Goal: Information Seeking & Learning: Learn about a topic

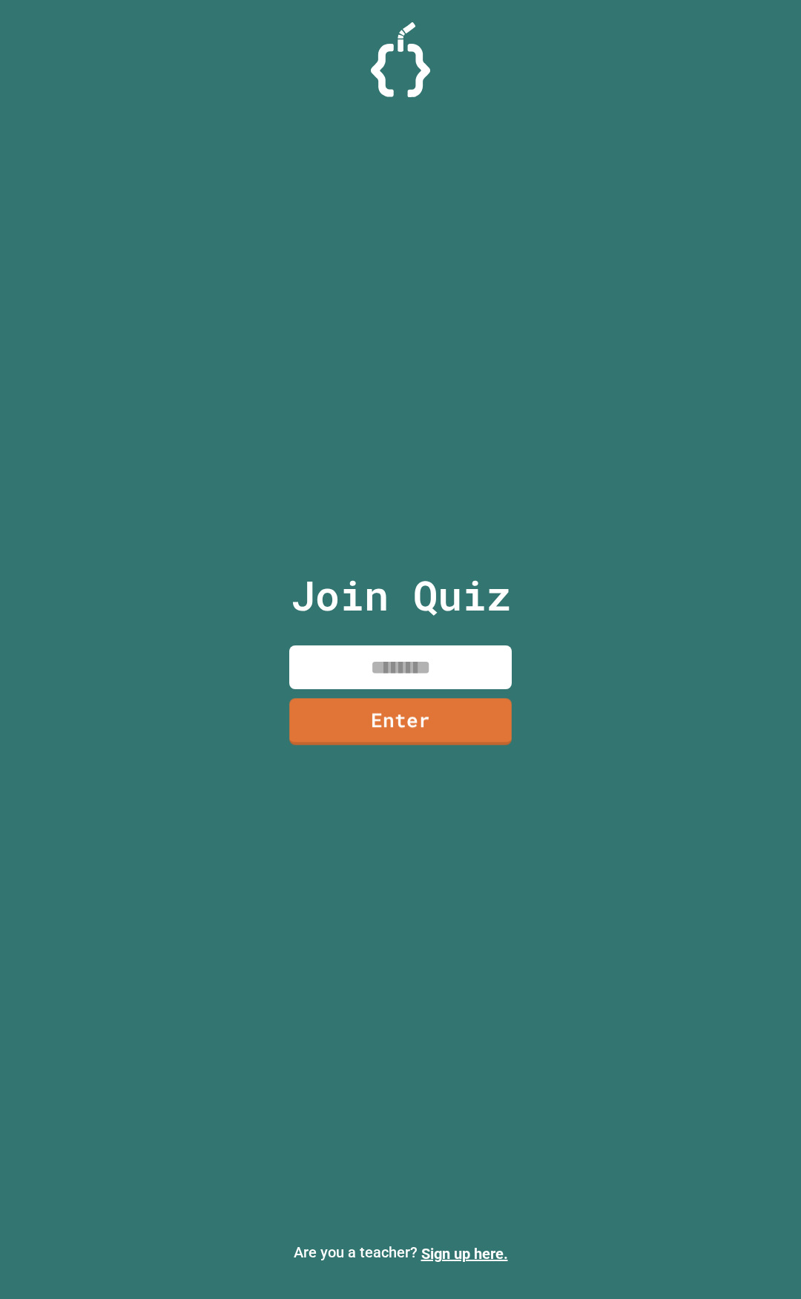
click at [404, 691] on div "Join Quiz Enter" at bounding box center [401, 649] width 250 height 1225
drag, startPoint x: 618, startPoint y: 0, endPoint x: 735, endPoint y: 40, distance: 123.9
click at [735, 40] on div at bounding box center [400, 59] width 801 height 75
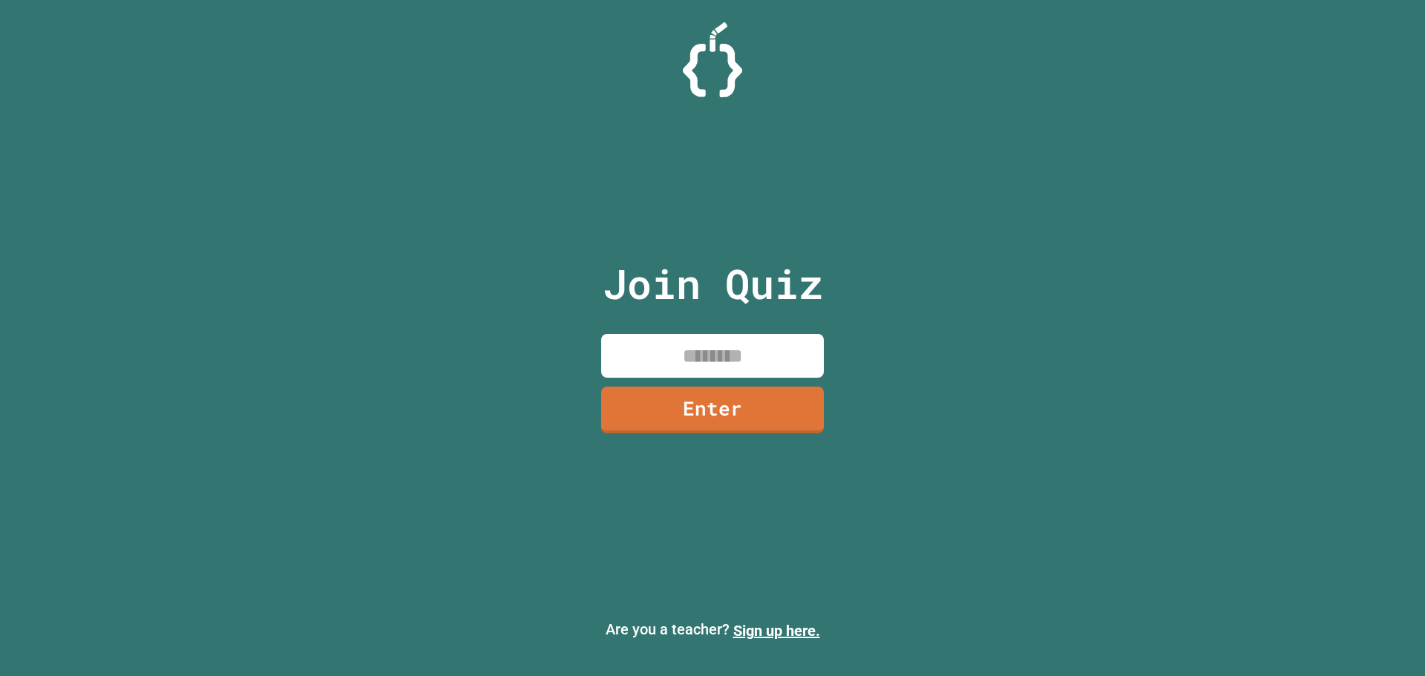
drag, startPoint x: 1153, startPoint y: 144, endPoint x: 1144, endPoint y: 150, distance: 11.3
click at [801, 144] on div "Join Quiz Enter Are you a teacher? Sign up here." at bounding box center [712, 338] width 1425 height 676
click at [779, 353] on input at bounding box center [712, 356] width 223 height 44
type input "********"
click at [732, 399] on link "Enter" at bounding box center [712, 408] width 223 height 49
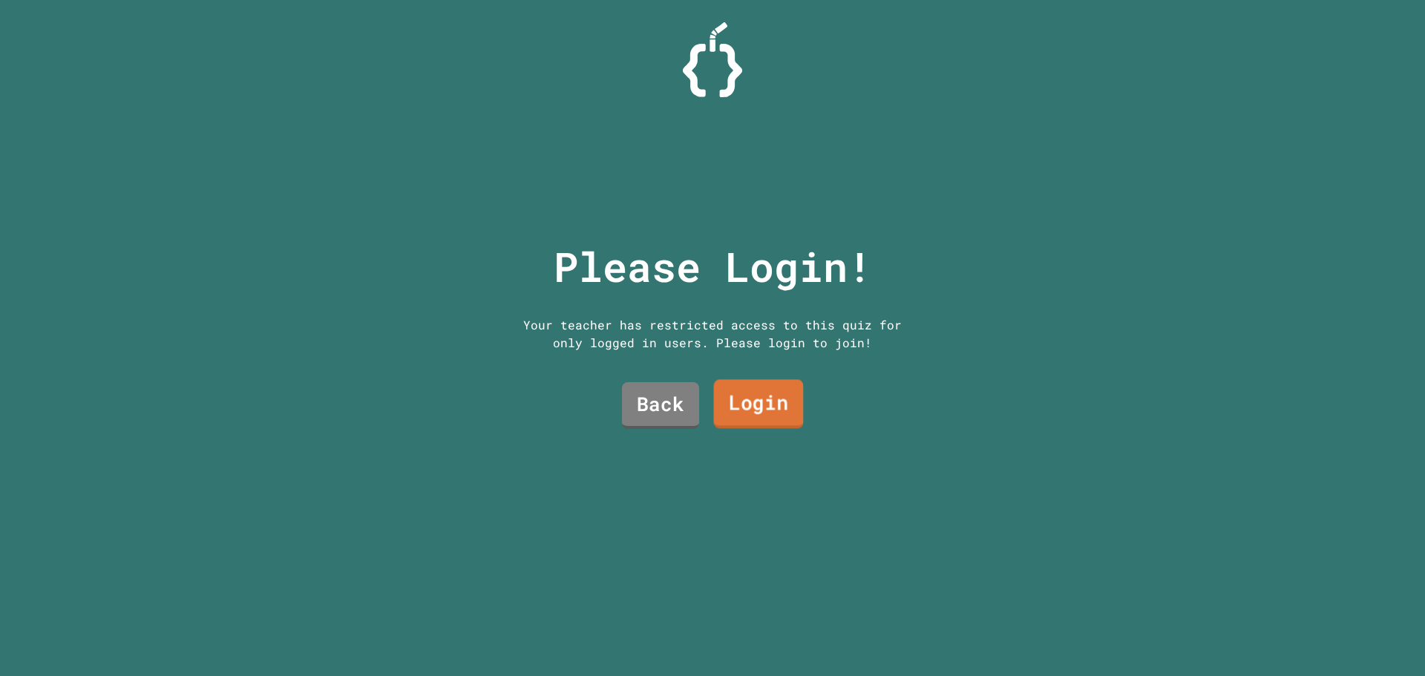
click at [731, 385] on link "Login" at bounding box center [759, 404] width 90 height 49
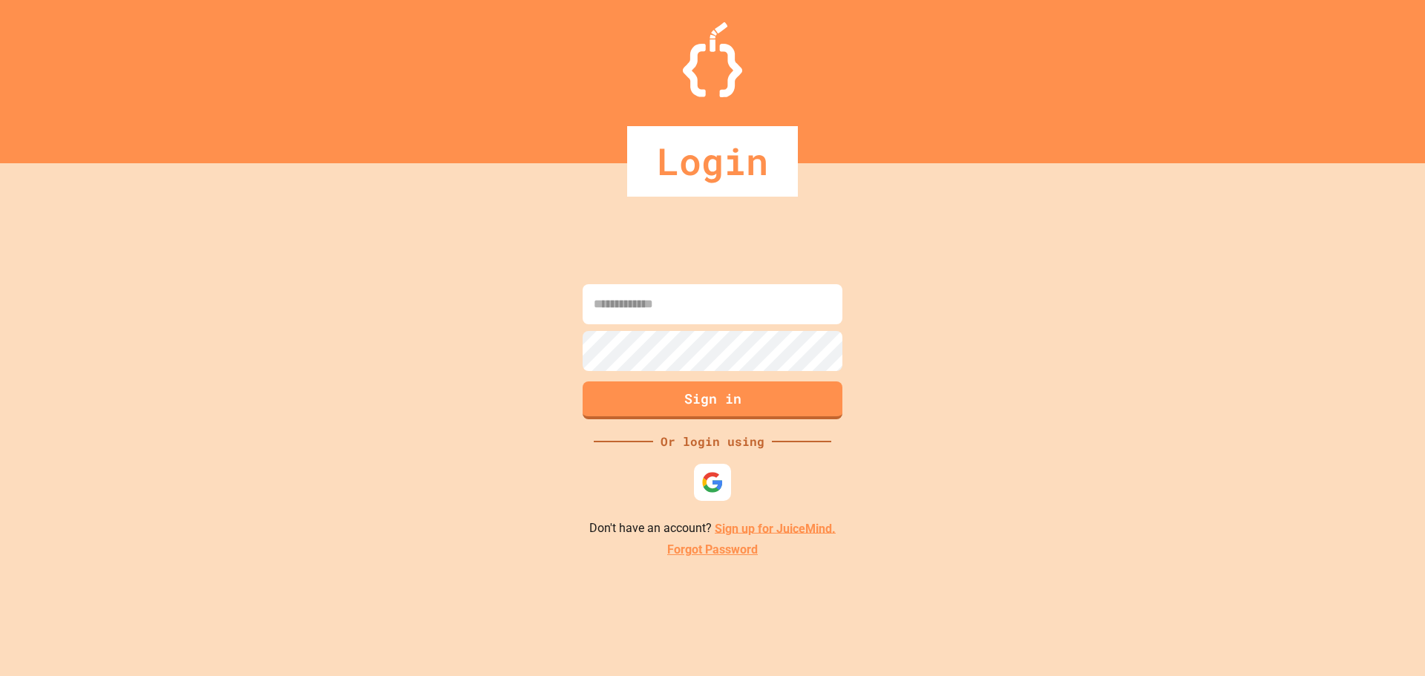
click at [657, 312] on input at bounding box center [713, 304] width 260 height 40
type input "**********"
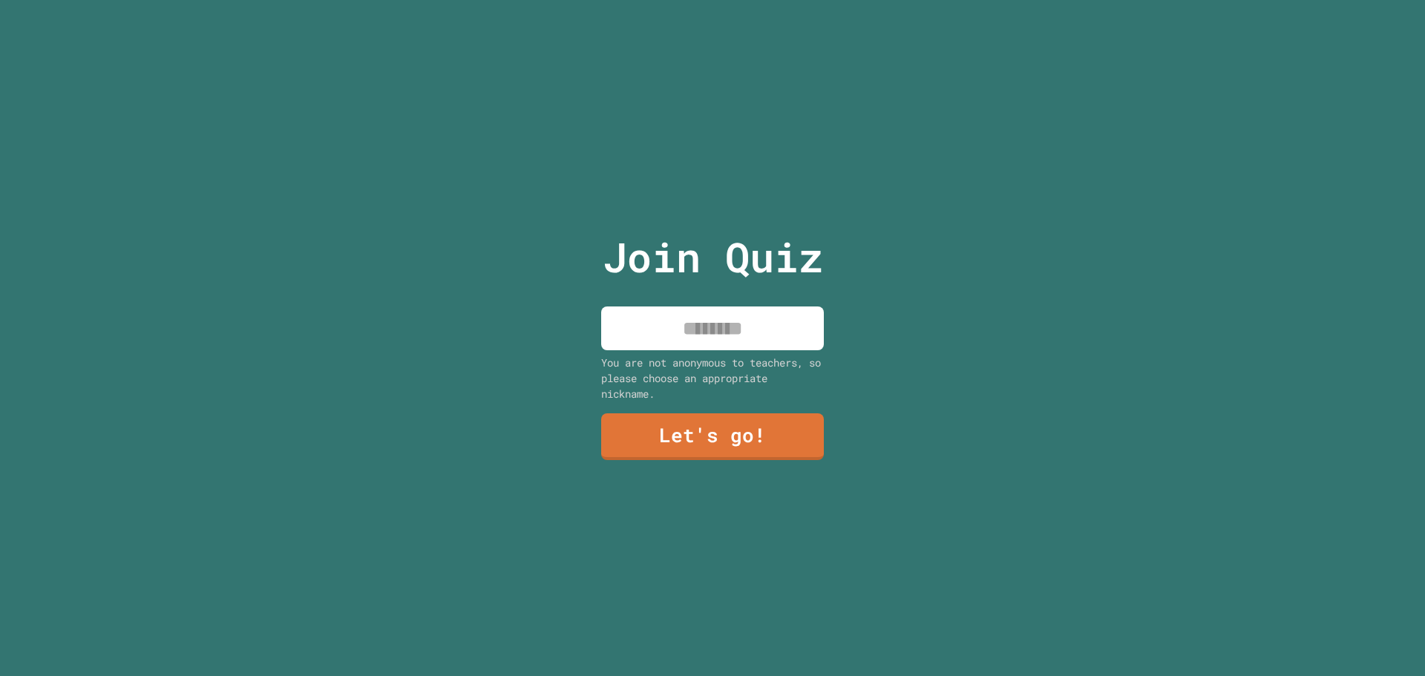
click at [721, 334] on input at bounding box center [712, 328] width 223 height 44
type input "******"
click at [724, 427] on link "Let's go!" at bounding box center [712, 434] width 213 height 49
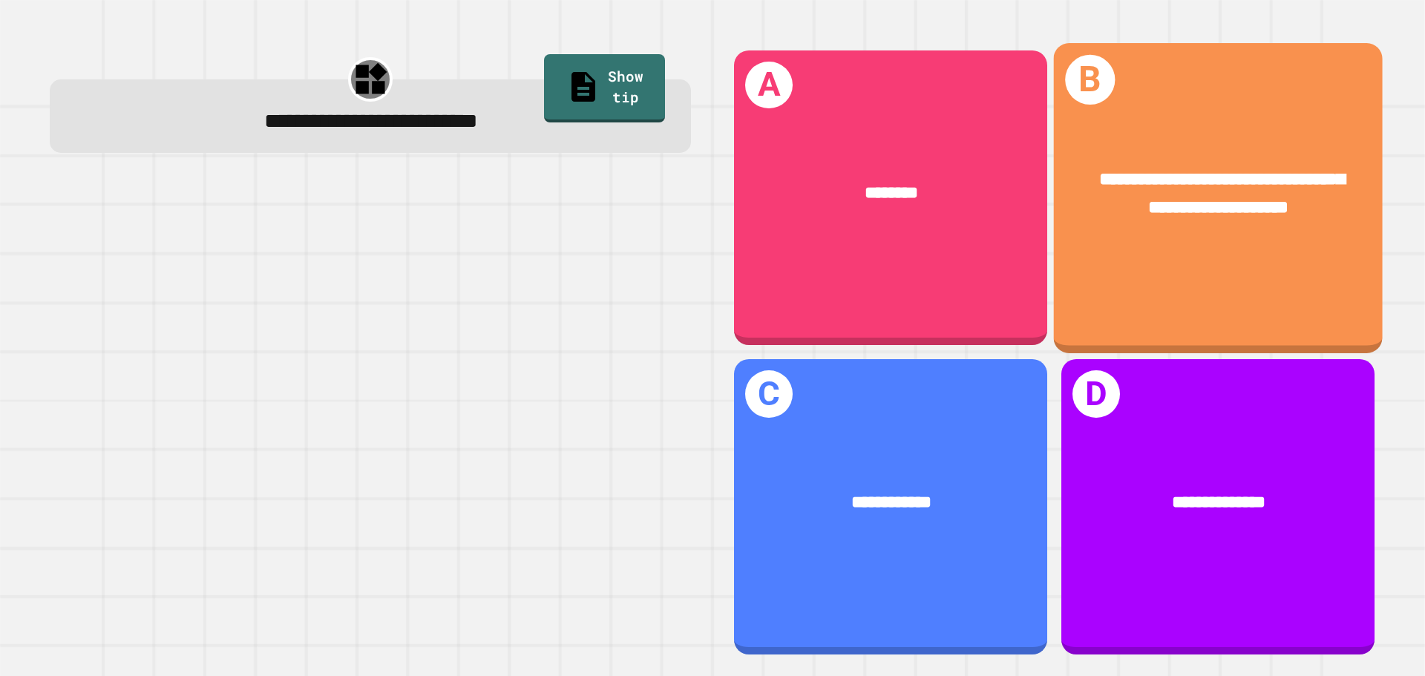
click at [801, 130] on div "**********" at bounding box center [1218, 194] width 329 height 128
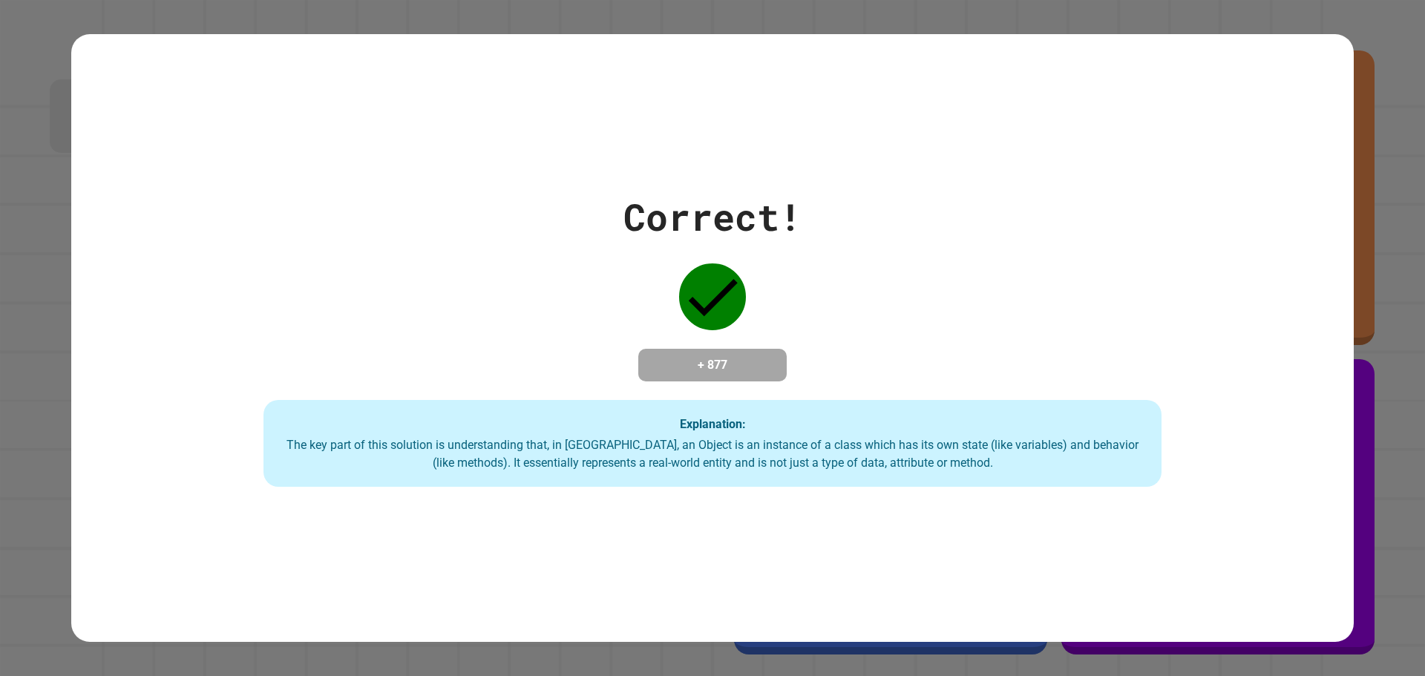
click at [801, 394] on div "Correct! + 877 Explanation: The key part of this solution is understanding that…" at bounding box center [712, 338] width 1282 height 298
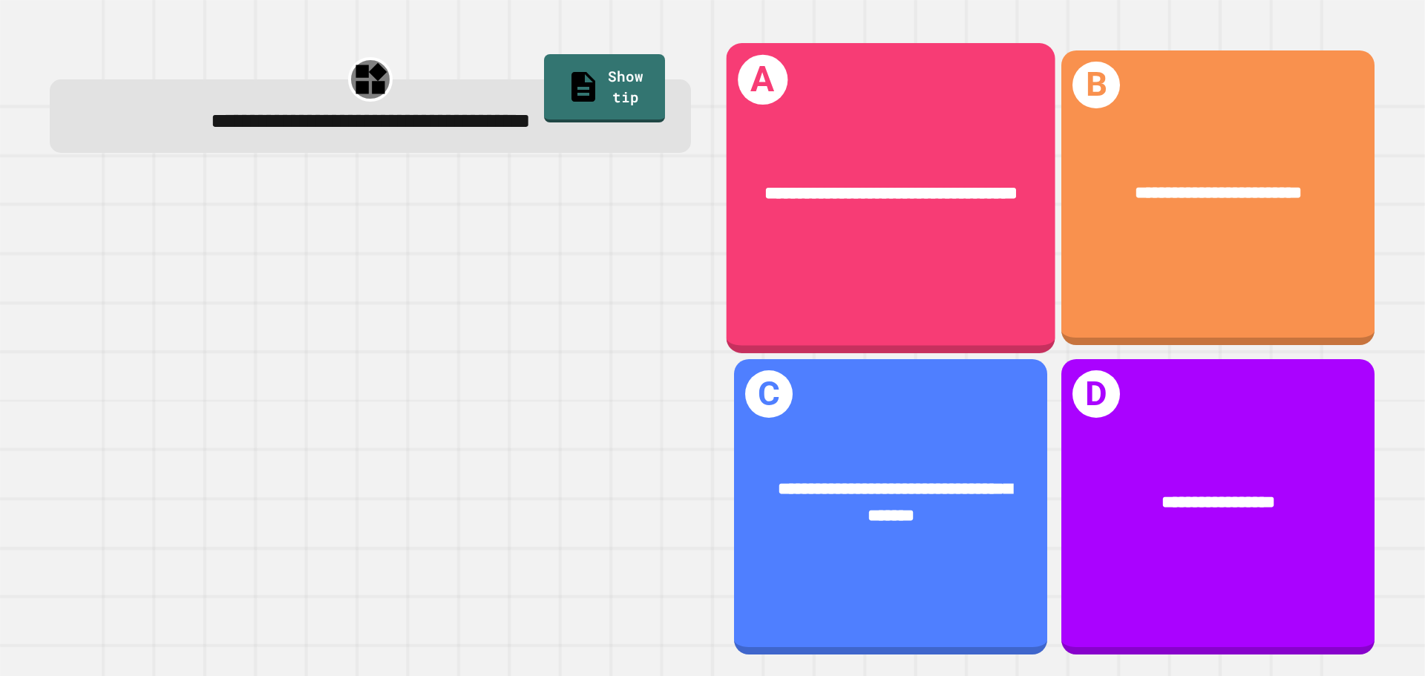
click at [801, 220] on div "**********" at bounding box center [891, 193] width 329 height 99
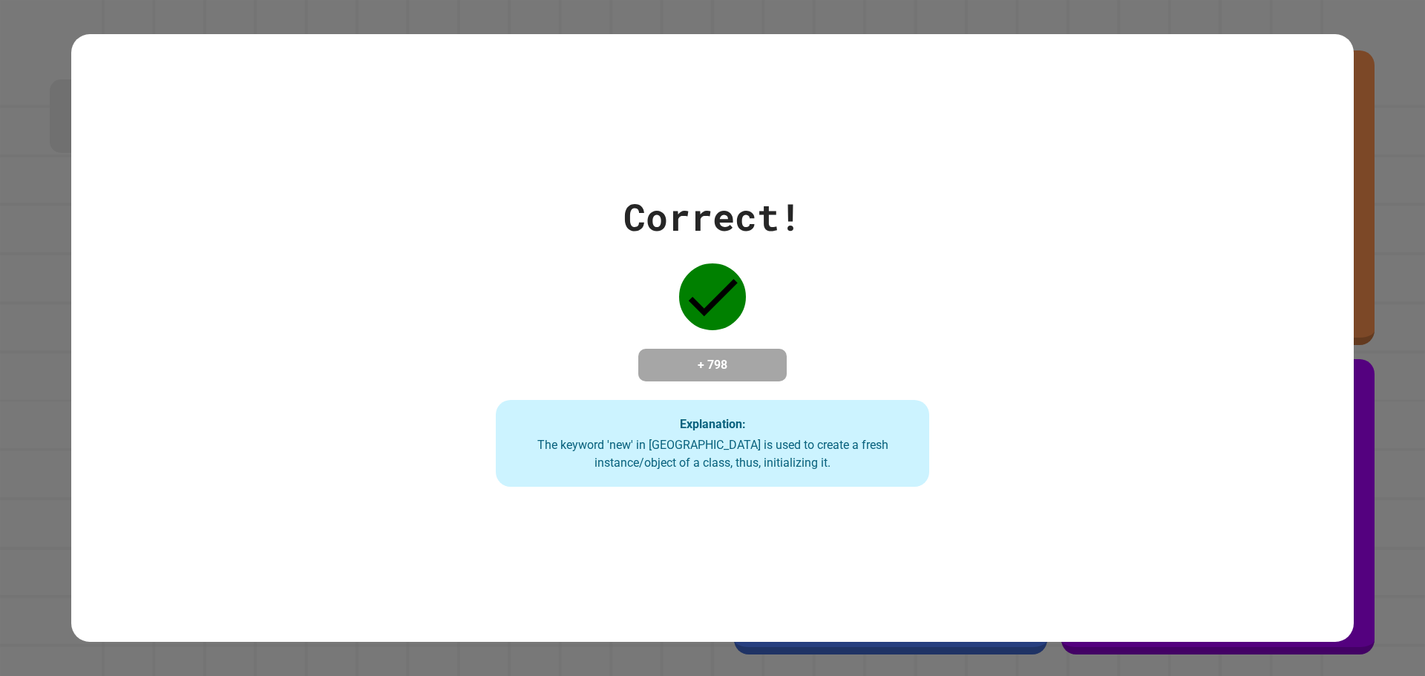
drag, startPoint x: 807, startPoint y: 237, endPoint x: 824, endPoint y: 229, distance: 18.6
click at [801, 229] on div "Correct! + 798 Explanation: The keyword 'new' in Java is used to create a fresh…" at bounding box center [713, 338] width 620 height 298
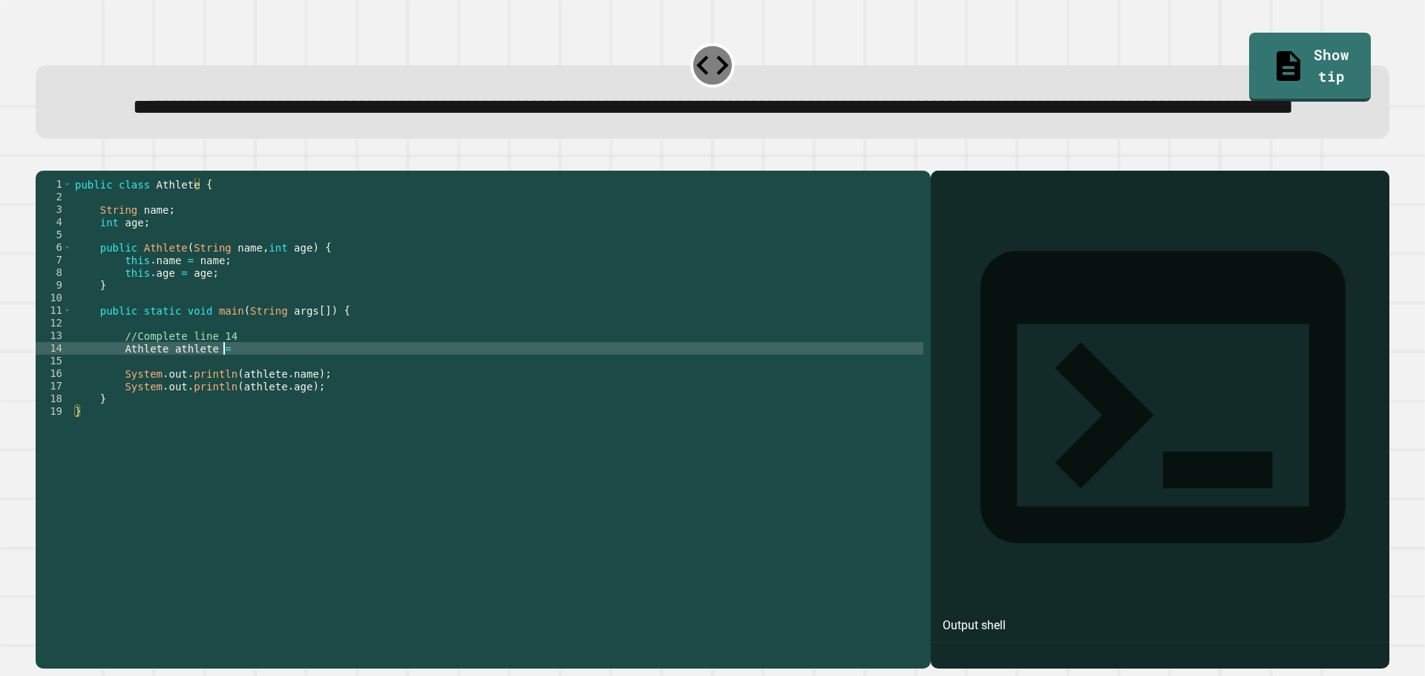
click at [231, 411] on div "public class Athlete { String name ; int age ; public Athlete ( String name , i…" at bounding box center [497, 386] width 851 height 416
click at [438, 401] on div "public class Athlete { String name ; int age ; public Athlete ( String name , i…" at bounding box center [497, 386] width 851 height 416
click at [43, 159] on button "button" at bounding box center [43, 159] width 0 height 0
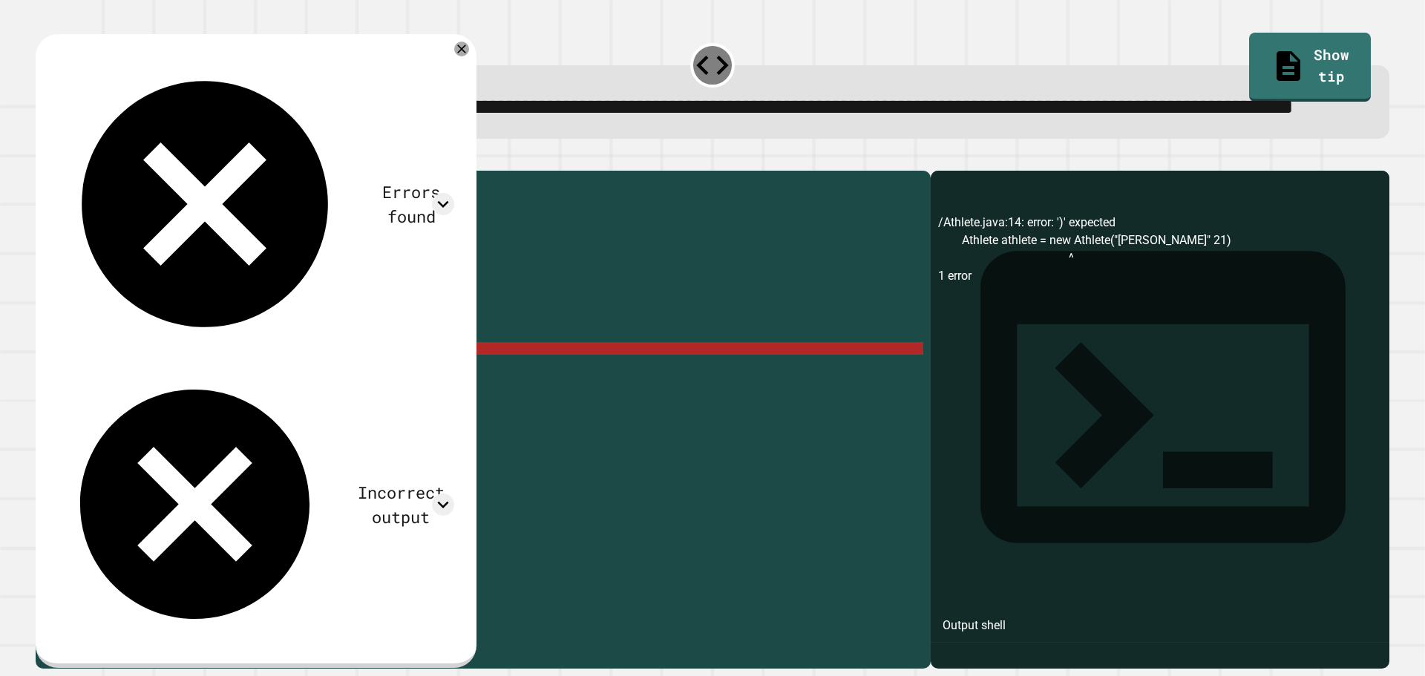
click at [181, 409] on div "public class Athlete { String name ; int age ; public Athlete ( String name , i…" at bounding box center [497, 386] width 851 height 416
click at [181, 409] on div "public class Athlete { String name ; int age ; public Athlete ( String name , i…" at bounding box center [497, 373] width 851 height 391
click at [181, 409] on div "public class Athlete { String name ; int age ; public Athlete ( String name , i…" at bounding box center [497, 386] width 851 height 416
click at [204, 406] on div "public class Athlete { String name ; int age ; public Athlete ( String name , i…" at bounding box center [497, 386] width 851 height 416
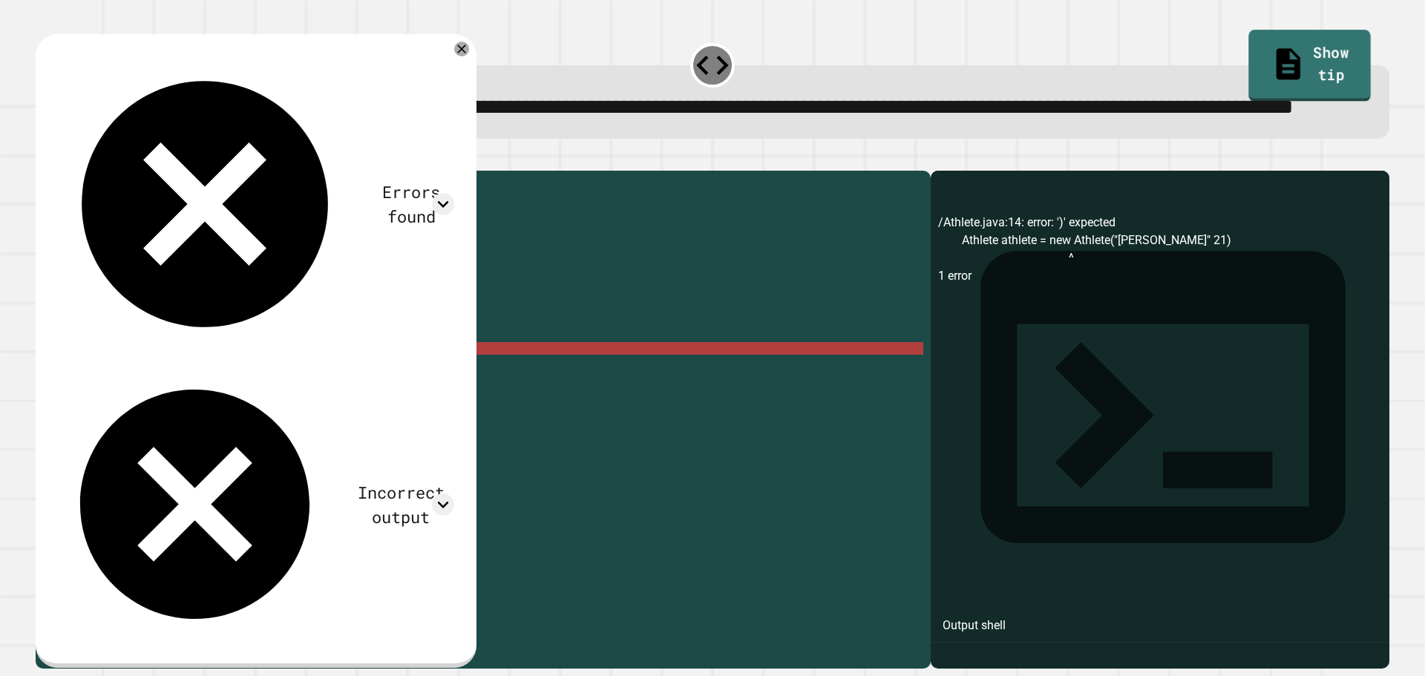
click at [801, 41] on link "Show tip" at bounding box center [1310, 66] width 122 height 72
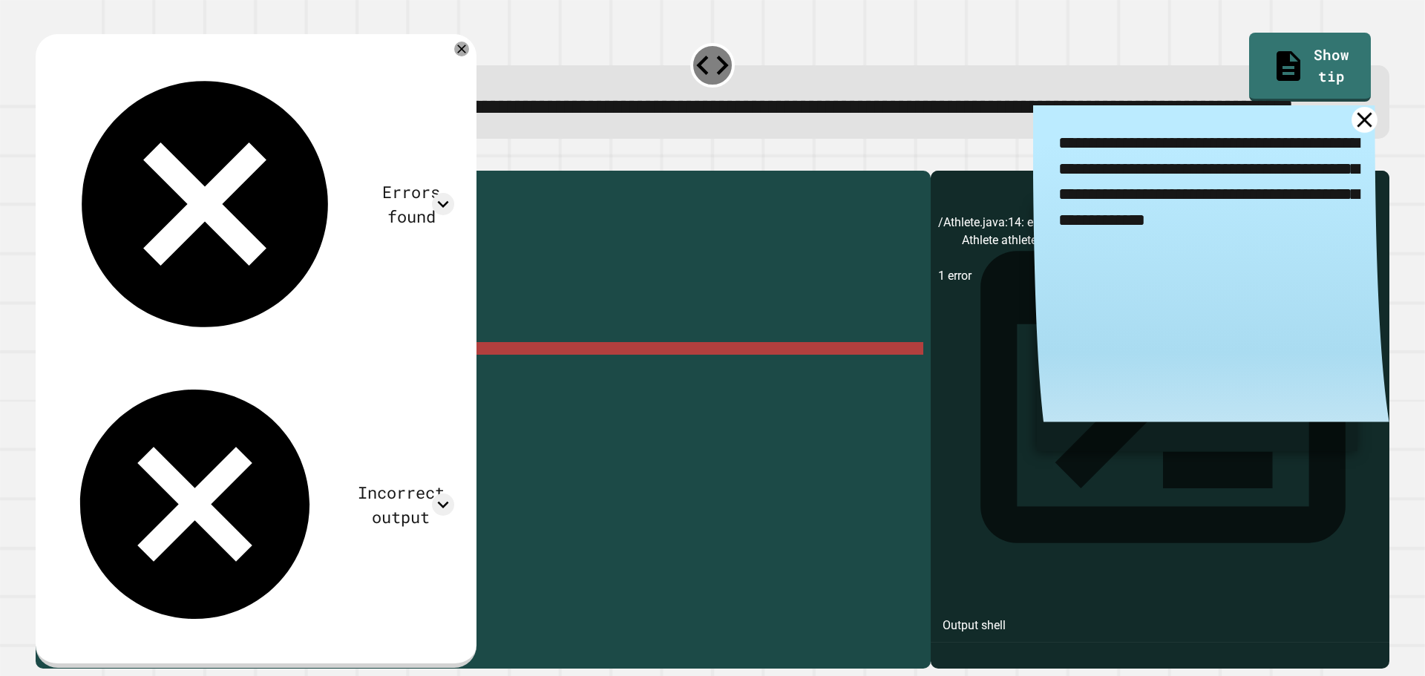
click at [801, 133] on icon at bounding box center [1364, 120] width 26 height 26
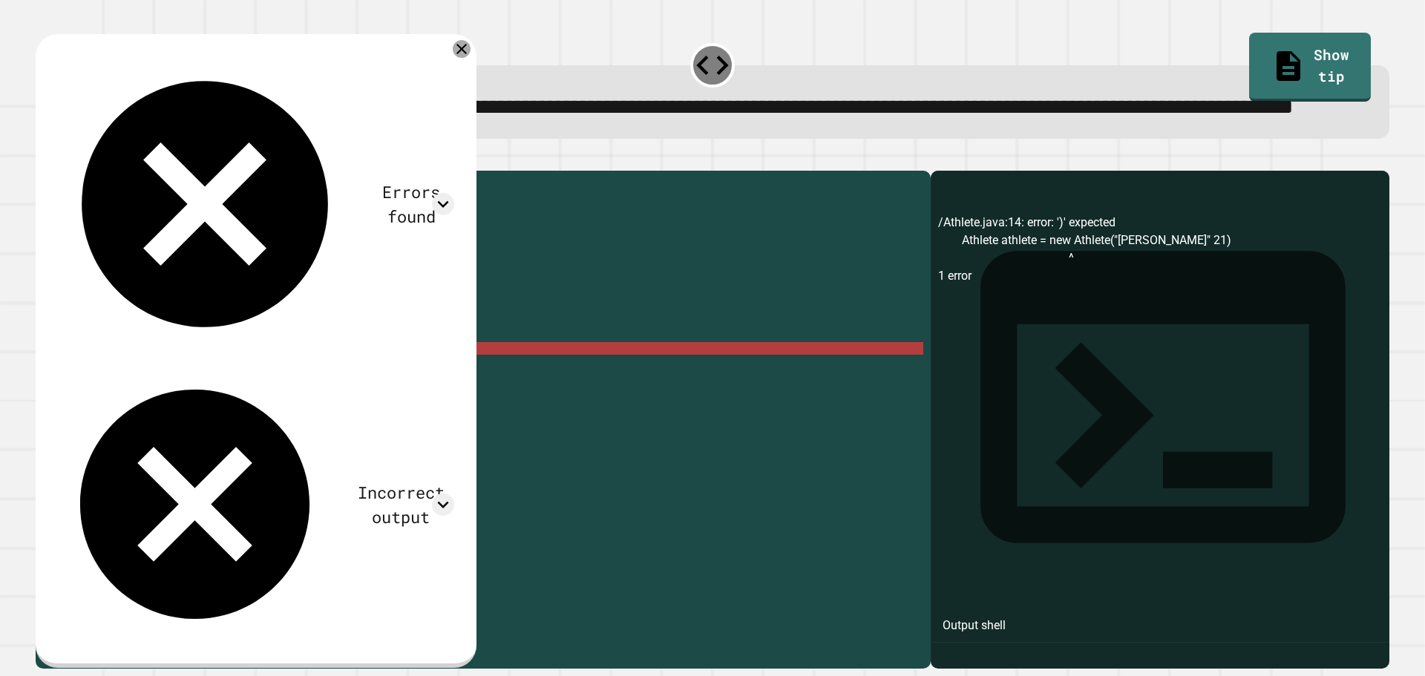
click at [453, 58] on icon at bounding box center [462, 49] width 18 height 18
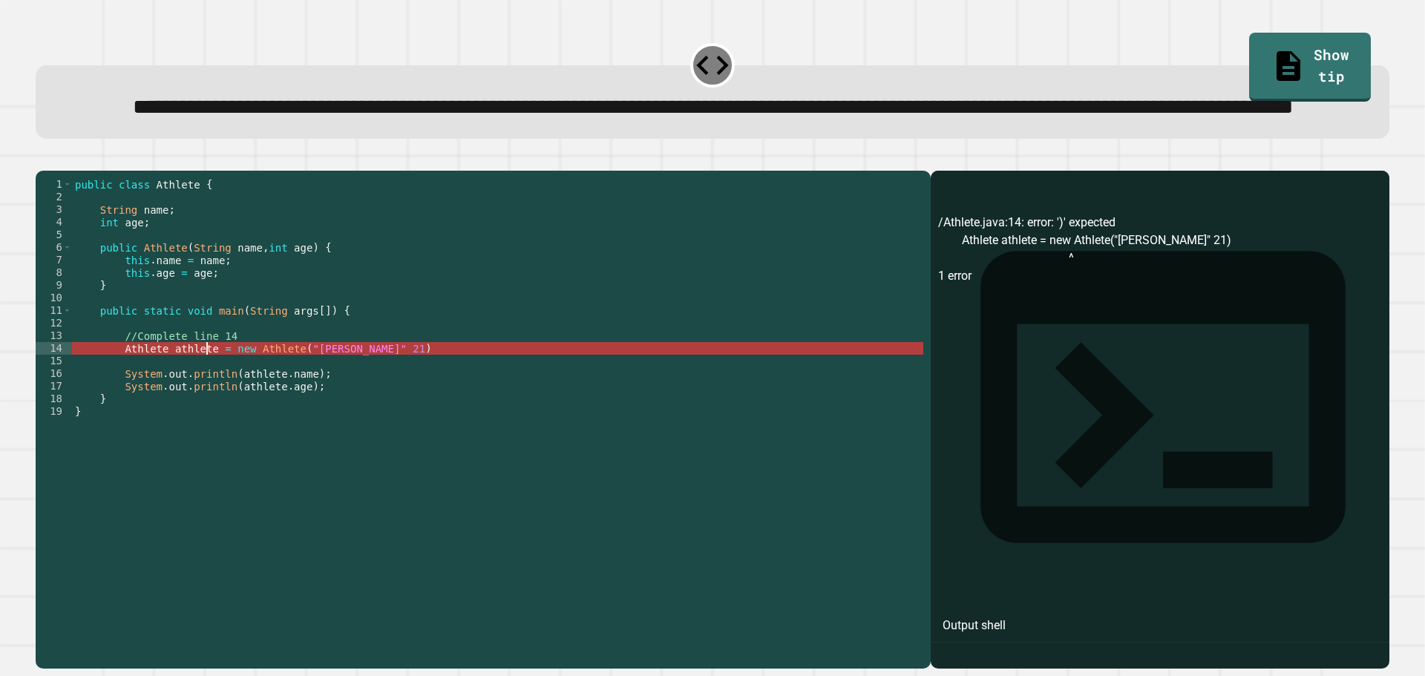
click at [209, 410] on div "public class Athlete { String name ; int age ; public Athlete ( String name , i…" at bounding box center [497, 386] width 851 height 416
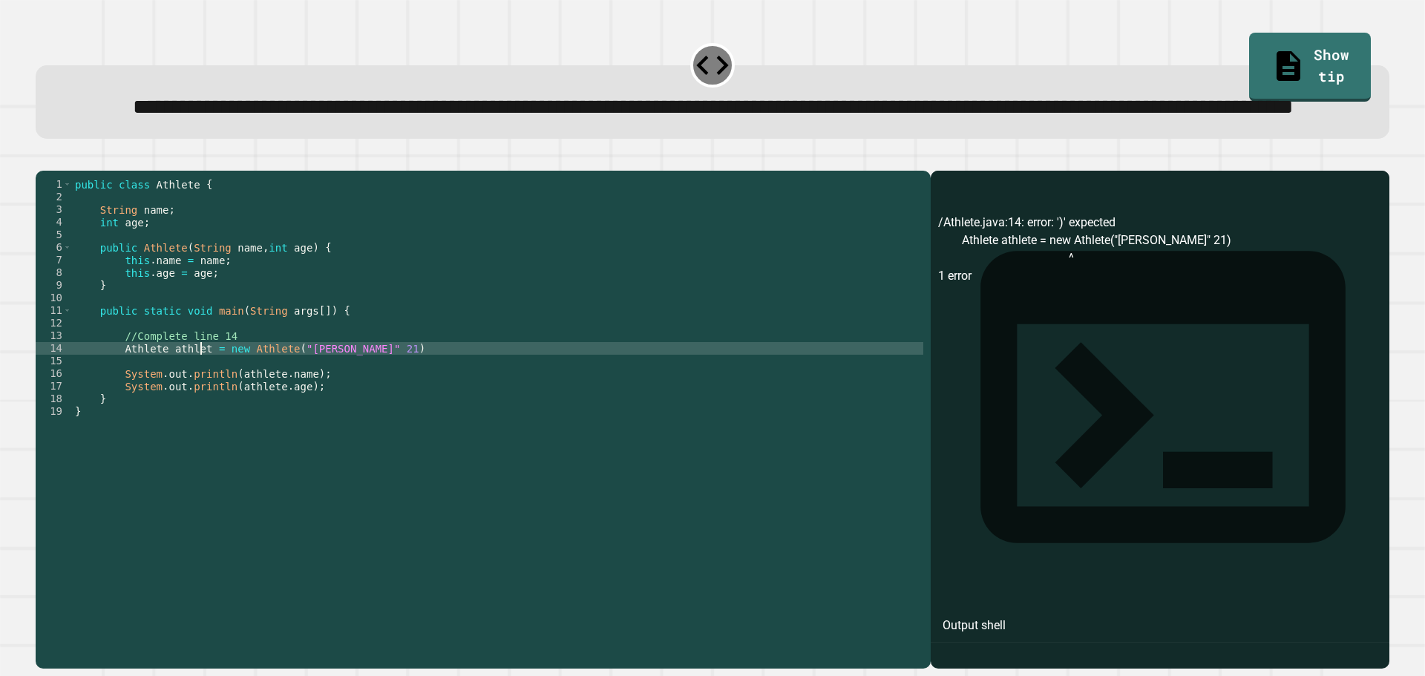
scroll to position [0, 9]
click at [327, 408] on div "public class Athlete { String name ; int age ; public Athlete ( String name , i…" at bounding box center [497, 386] width 851 height 416
type textarea "**********"
click at [43, 159] on icon "button" at bounding box center [43, 159] width 0 height 0
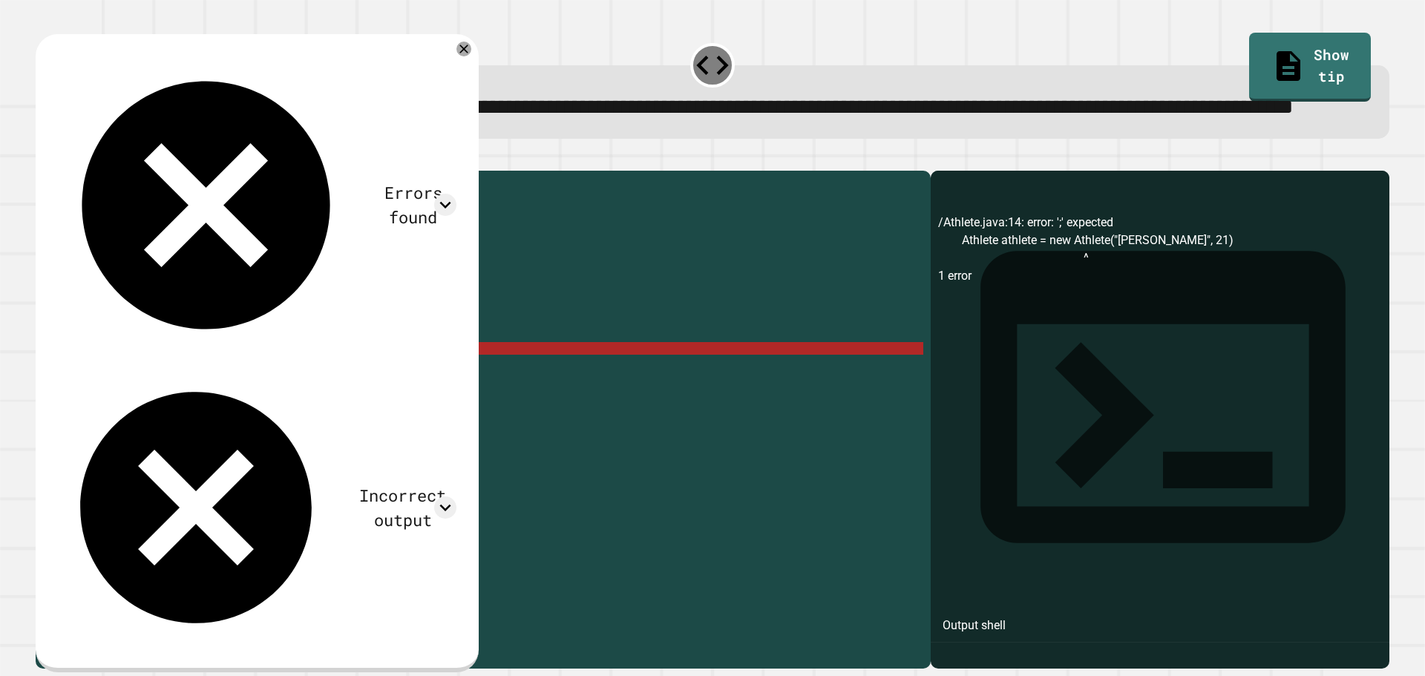
scroll to position [0, 10]
click at [283, 391] on div "public class Athlete { String name ; int age ; public Athlete ( String name , i…" at bounding box center [497, 386] width 851 height 416
click at [299, 410] on div "public class Athlete { String name ; int age ; public Athlete ( String name , i…" at bounding box center [497, 386] width 851 height 416
click at [295, 409] on div "public class Athlete { String name ; int age ; public Athlete ( String name , i…" at bounding box center [497, 386] width 851 height 416
click at [292, 411] on div "public class Athlete { String name ; int age ; public Athlete ( String name , i…" at bounding box center [497, 386] width 851 height 416
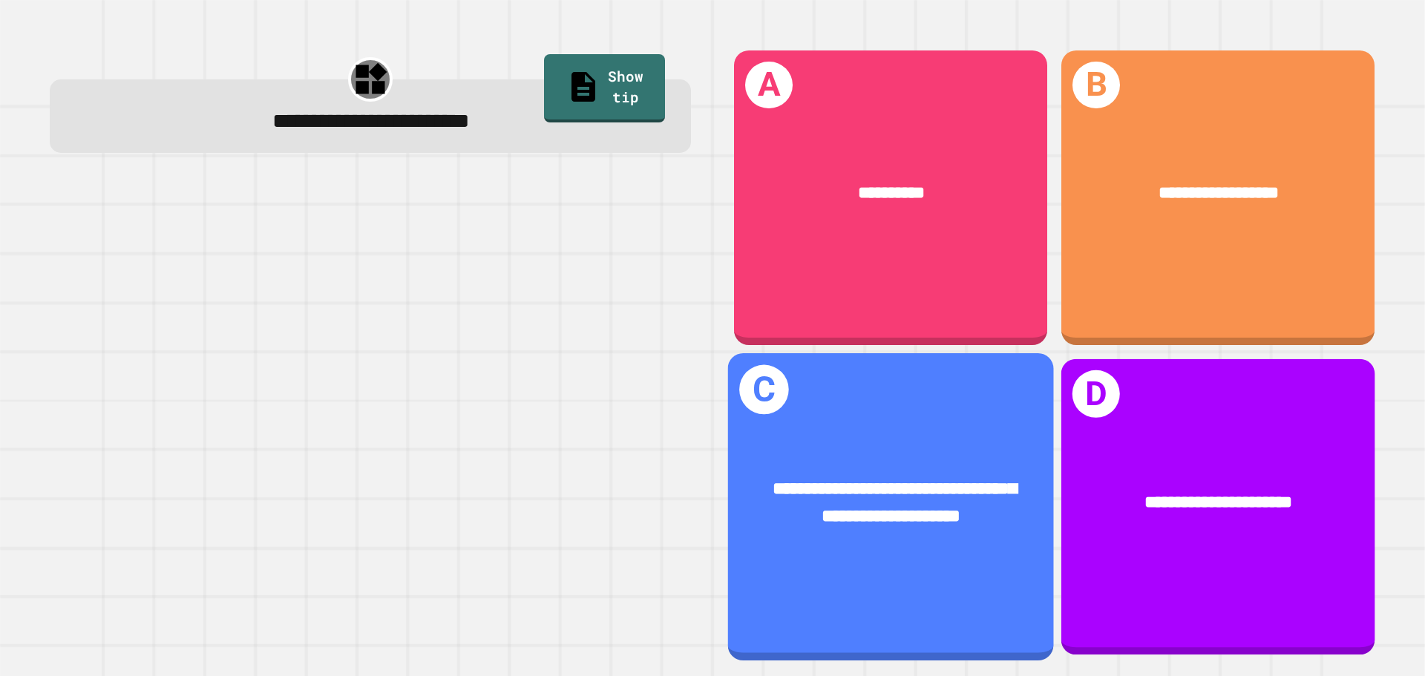
click at [801, 502] on div "**********" at bounding box center [1218, 503] width 314 height 95
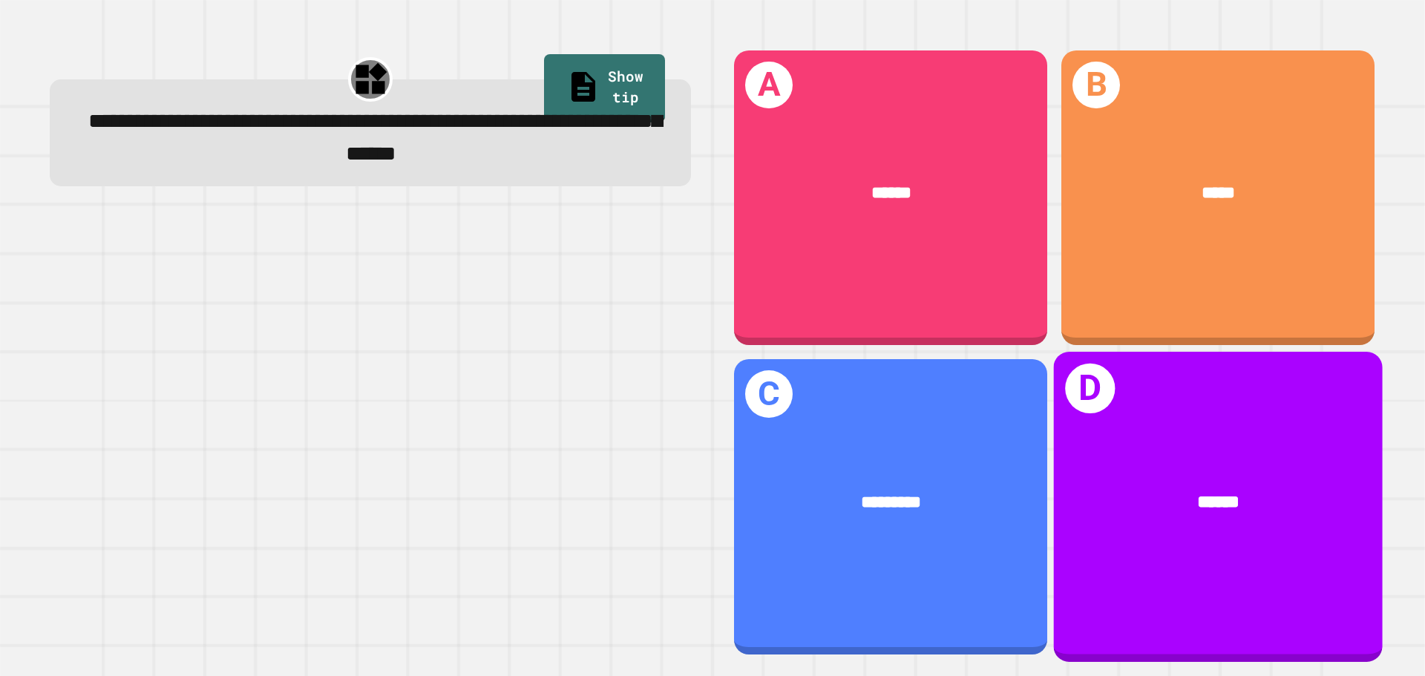
click at [801, 411] on div "D ******" at bounding box center [1218, 506] width 329 height 309
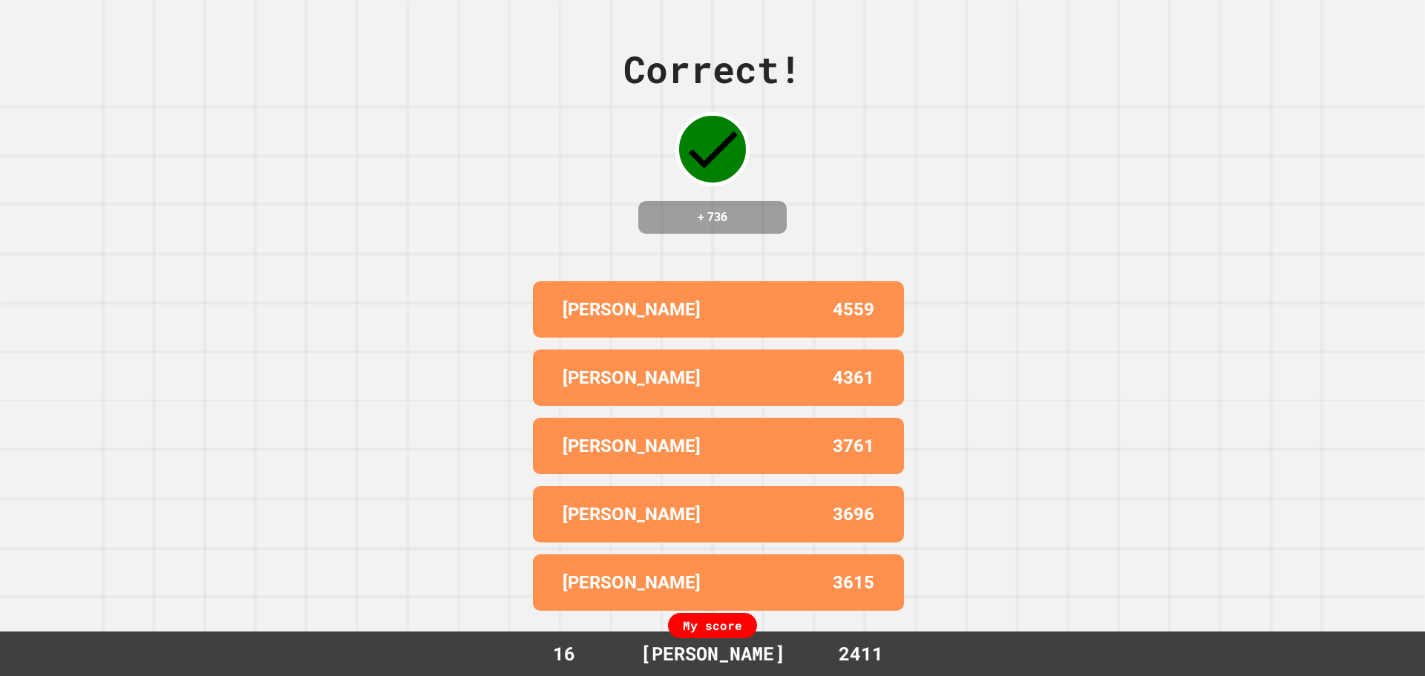
click at [801, 321] on div "Correct! + 736 PETER 4559 JACKSON B 4361 NAISHA 3761 ELENA 3696 JULIA 3615 My s…" at bounding box center [712, 338] width 1425 height 676
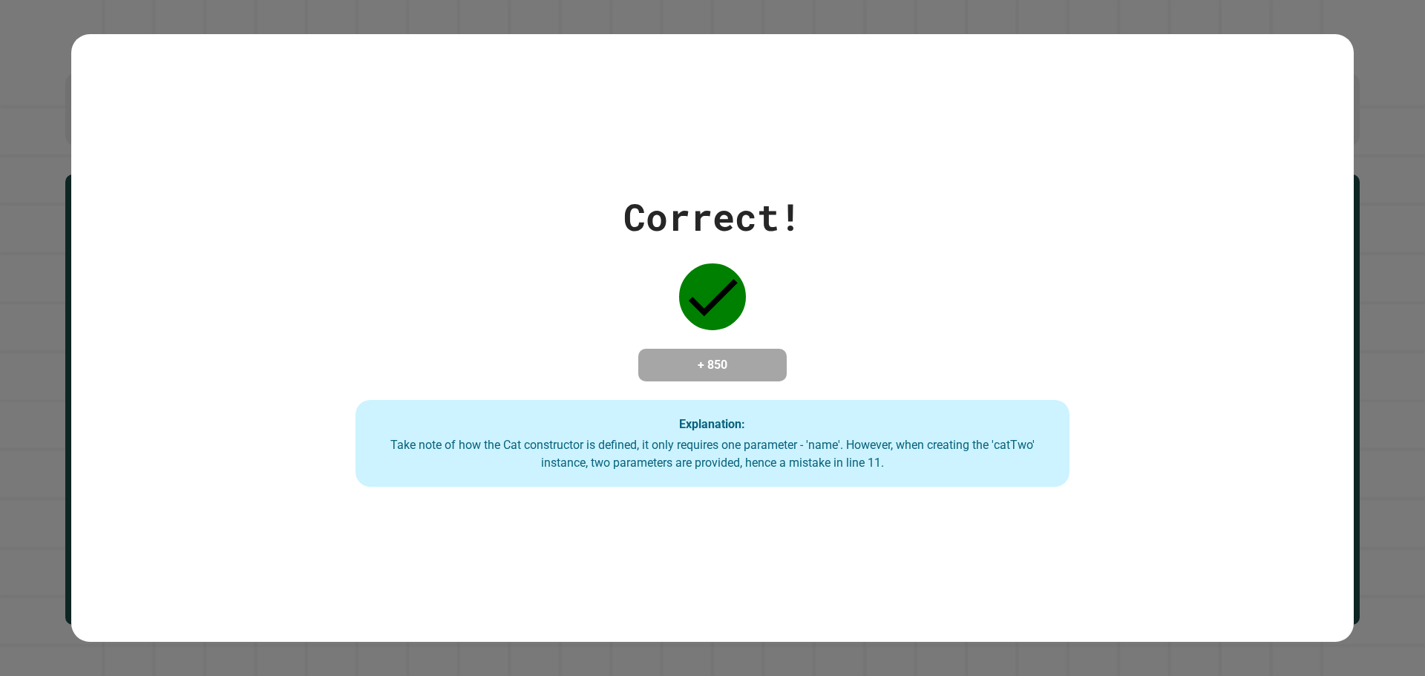
click at [643, 349] on div "+ 850" at bounding box center [712, 365] width 148 height 33
click at [548, 324] on div "Correct! + 850 Explanation: Take note of how the Cat constructor is defined, it…" at bounding box center [713, 338] width 1020 height 298
drag, startPoint x: 1285, startPoint y: 410, endPoint x: 1263, endPoint y: 422, distance: 25.2
click at [801, 422] on div "Correct! + 850 Explanation: Take note of how the Cat constructor is defined, it…" at bounding box center [712, 338] width 1282 height 298
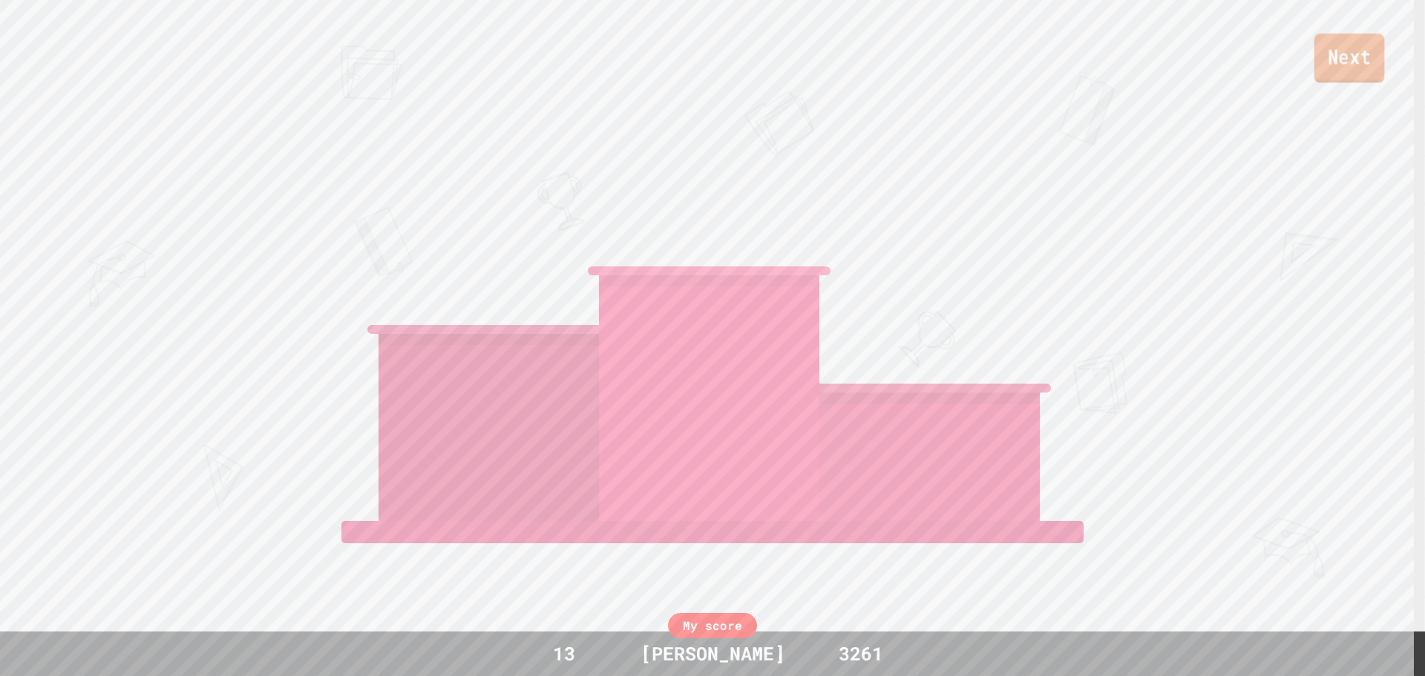
click at [801, 54] on link "Next" at bounding box center [1349, 57] width 71 height 49
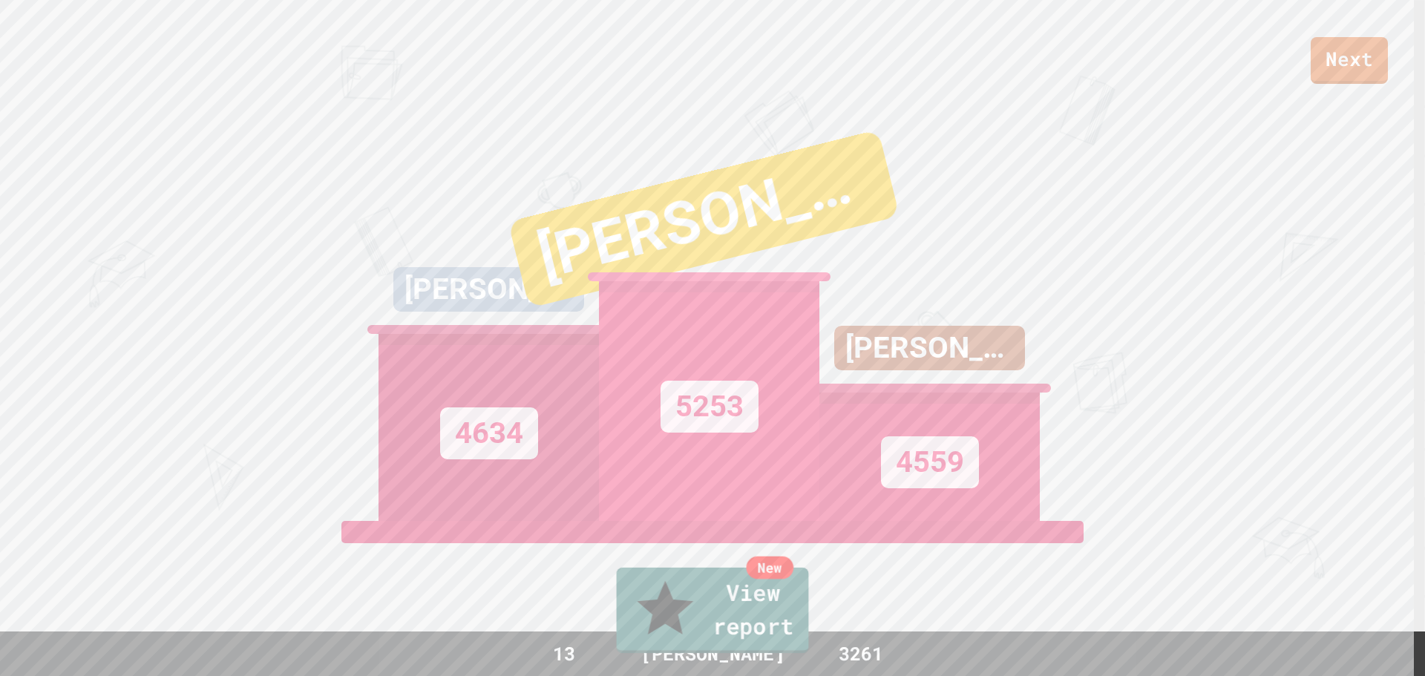
click at [781, 579] on div "New" at bounding box center [769, 568] width 47 height 22
